Goal: Entertainment & Leisure: Consume media (video, audio)

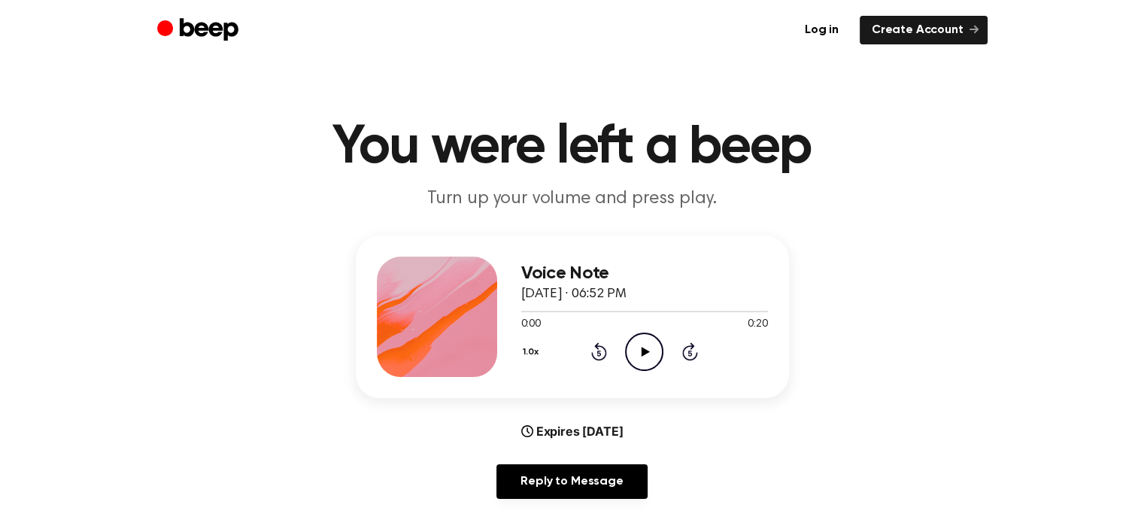
click at [647, 359] on icon "Play Audio" at bounding box center [644, 351] width 38 height 38
click at [644, 355] on icon "Pause Audio" at bounding box center [644, 351] width 38 height 38
click at [647, 347] on icon "Play Audio" at bounding box center [644, 351] width 38 height 38
